Goal: Task Accomplishment & Management: Complete application form

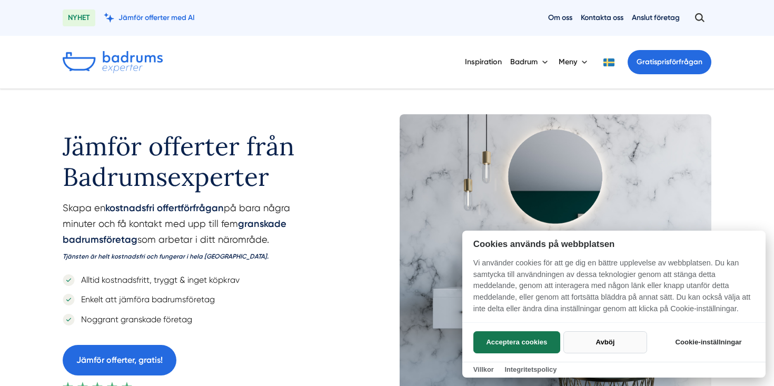
click at [590, 343] on button "Avböj" at bounding box center [606, 342] width 84 height 22
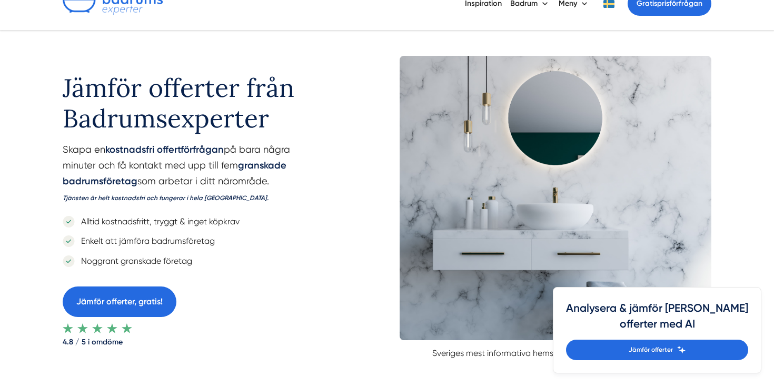
scroll to position [35, 0]
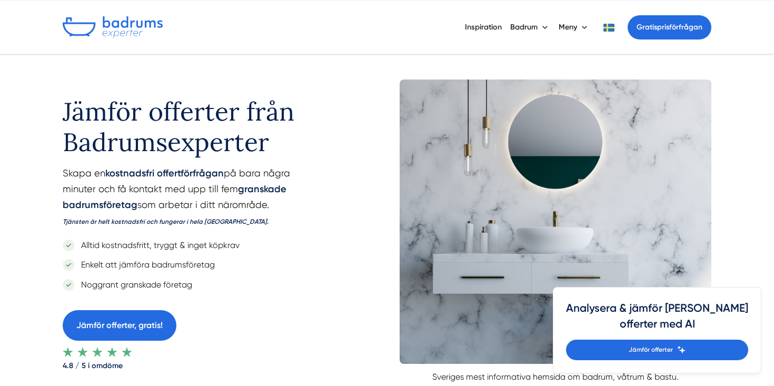
click at [161, 306] on div "Jämför offerter från Badrumsexperter Skapa en kostnadsfri offertförfrågan på ba…" at bounding box center [198, 225] width 270 height 291
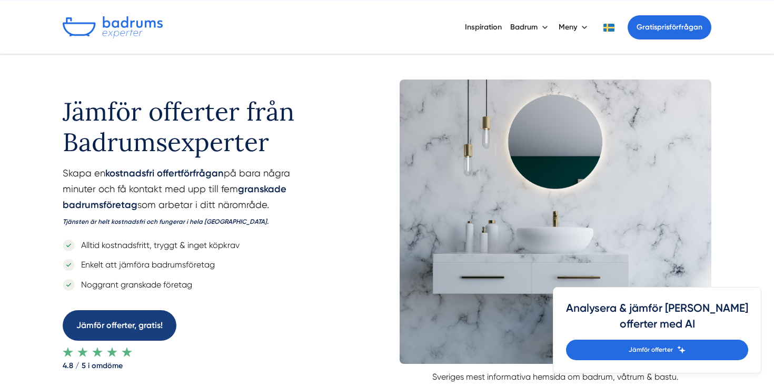
click at [156, 331] on link "Jämför offerter, gratis!" at bounding box center [120, 325] width 114 height 30
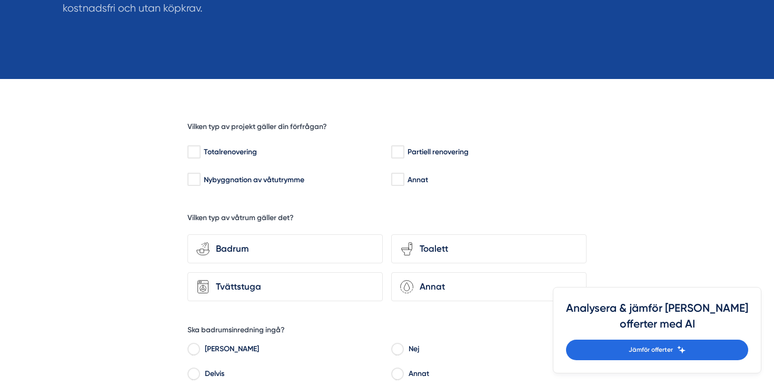
scroll to position [247, 0]
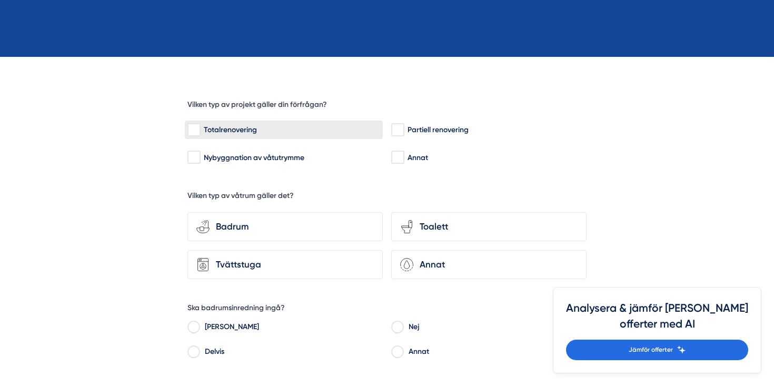
click at [193, 131] on input "Totalrenovering" at bounding box center [193, 130] width 12 height 11
checkbox input "true"
click at [226, 236] on div "bathroom-tub-towel Badrum" at bounding box center [284, 226] width 195 height 29
click at [0, 0] on input "bathroom-tub-towel Badrum" at bounding box center [0, 0] width 0 height 0
click at [447, 220] on div "Toalett" at bounding box center [495, 227] width 164 height 14
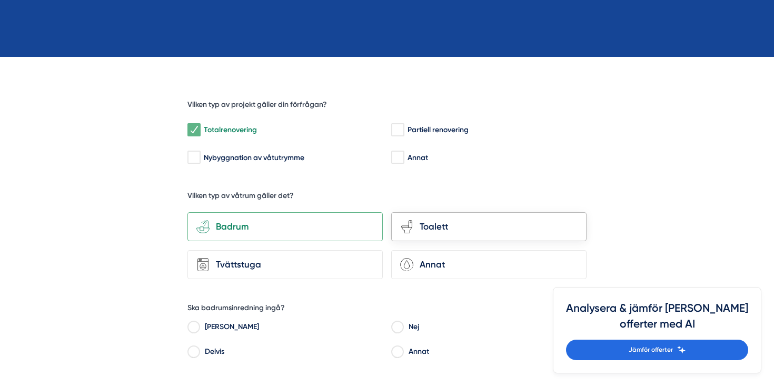
click at [0, 0] on input "toilet-seat Toalett" at bounding box center [0, 0] width 0 height 0
click at [256, 263] on div "Tvättstuga" at bounding box center [292, 265] width 164 height 14
click at [0, 0] on input "Tvättstuga" at bounding box center [0, 0] width 0 height 0
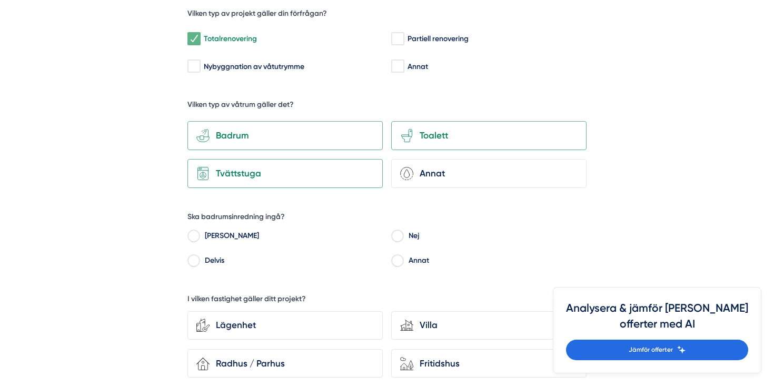
scroll to position [339, 0]
click at [202, 238] on label "Ja" at bounding box center [292, 237] width 184 height 16
click at [200, 238] on input "Ja" at bounding box center [193, 236] width 12 height 9
radio input "true"
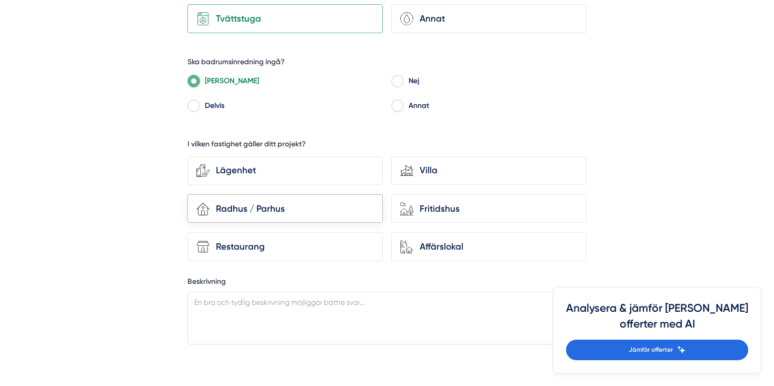
scroll to position [495, 0]
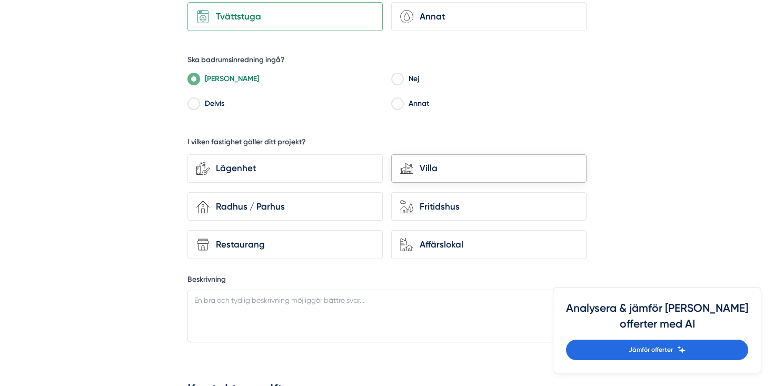
click at [465, 164] on div "Villa" at bounding box center [495, 168] width 164 height 14
click at [0, 0] on input "house-modern Villa" at bounding box center [0, 0] width 0 height 0
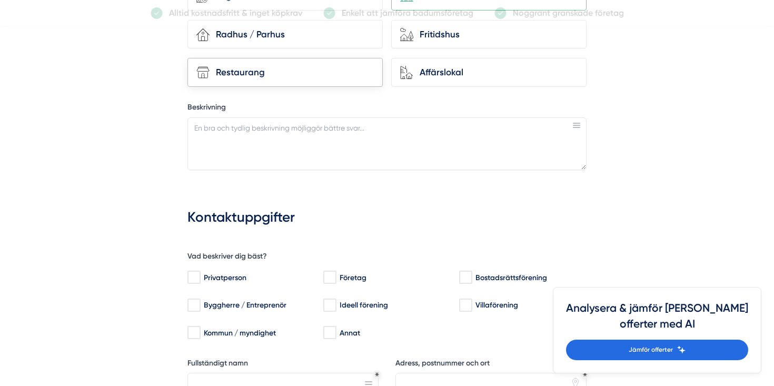
scroll to position [705, 0]
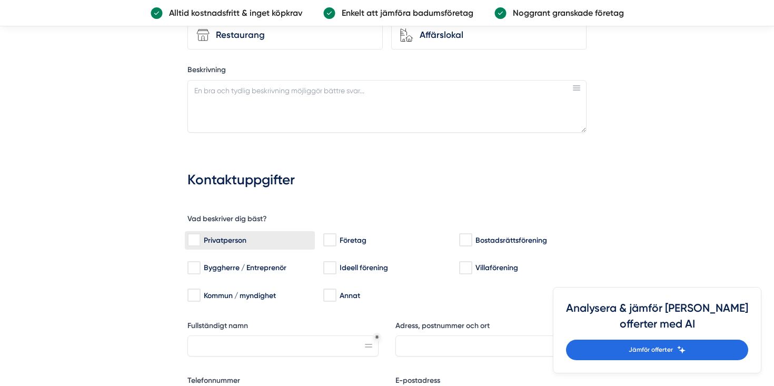
click at [195, 241] on input "Privatperson" at bounding box center [193, 240] width 12 height 11
checkbox input "true"
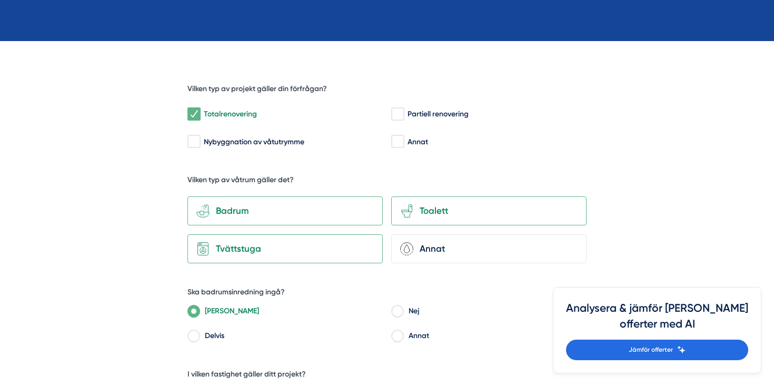
scroll to position [262, 0]
